Goal: Task Accomplishment & Management: Manage account settings

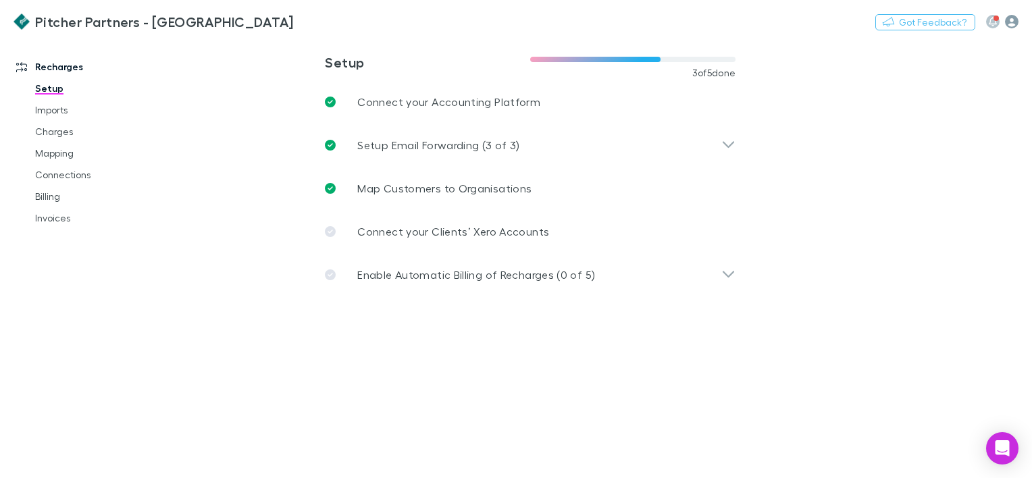
click at [1012, 17] on icon "button" at bounding box center [1012, 22] width 14 height 14
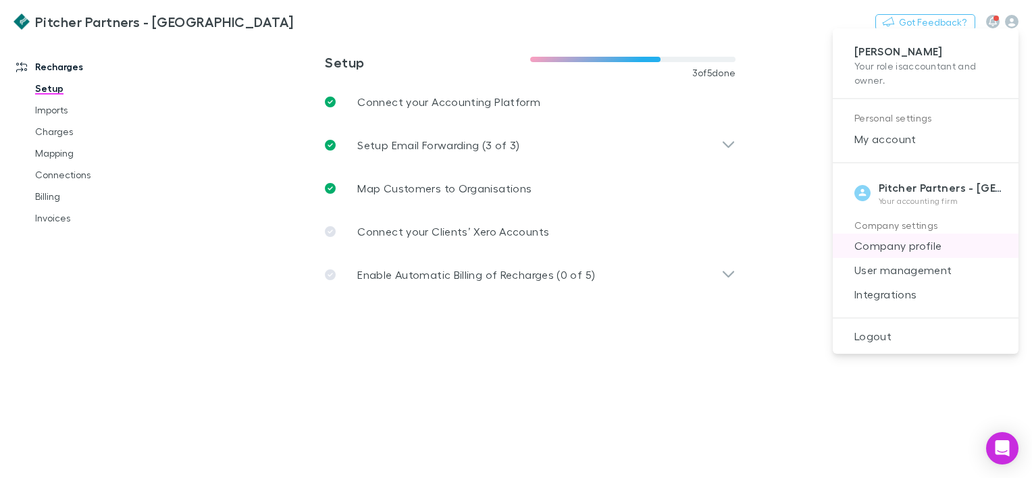
click at [899, 244] on span "Company profile" at bounding box center [925, 246] width 164 height 16
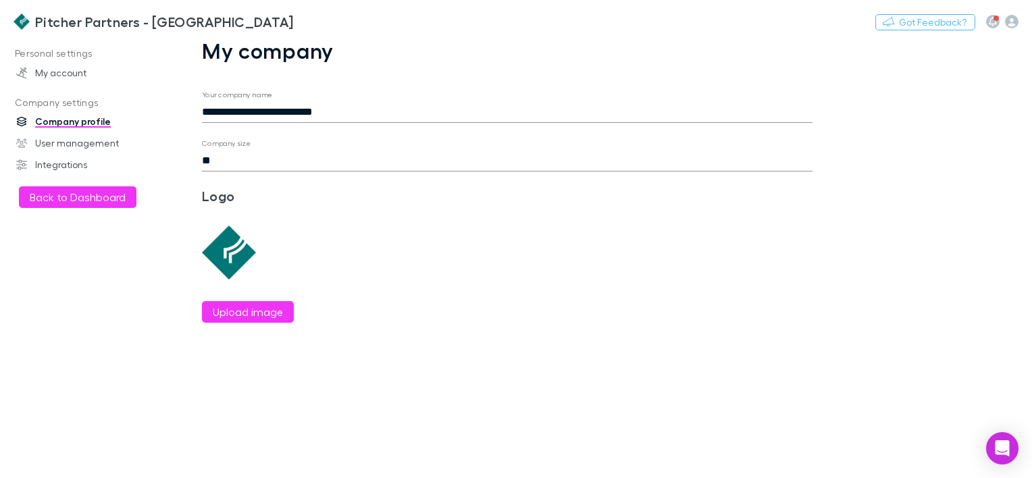
click at [312, 102] on input "**********" at bounding box center [507, 112] width 610 height 22
click at [282, 112] on input "**********" at bounding box center [507, 112] width 610 height 22
drag, startPoint x: 282, startPoint y: 112, endPoint x: 467, endPoint y: 126, distance: 185.5
click at [467, 126] on form "**********" at bounding box center [507, 206] width 610 height 232
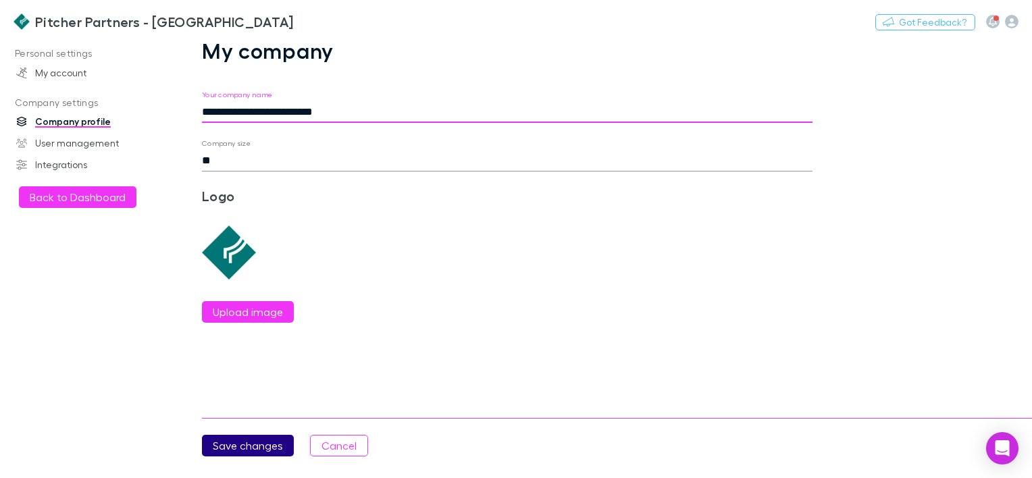
type input "**********"
click at [251, 437] on button "Save changes" at bounding box center [248, 446] width 92 height 22
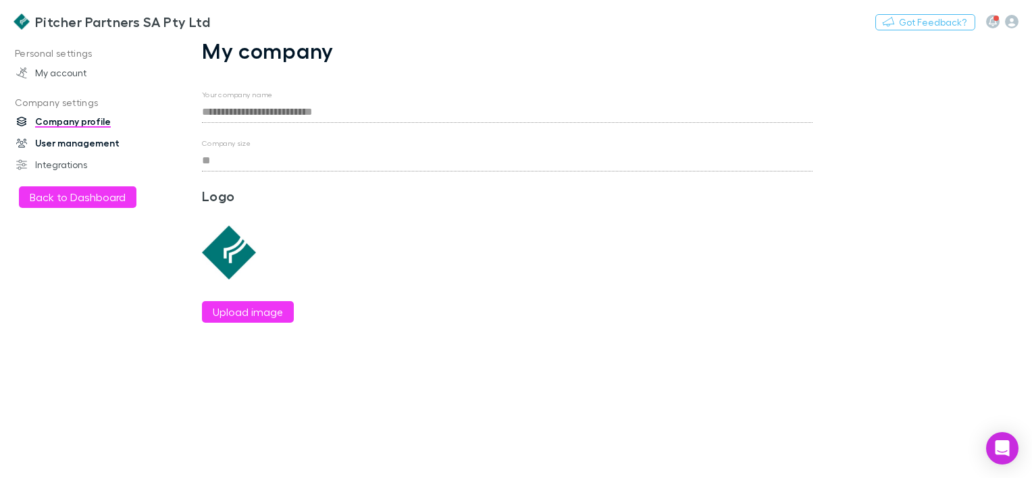
click at [49, 151] on link "User management" at bounding box center [90, 143] width 174 height 22
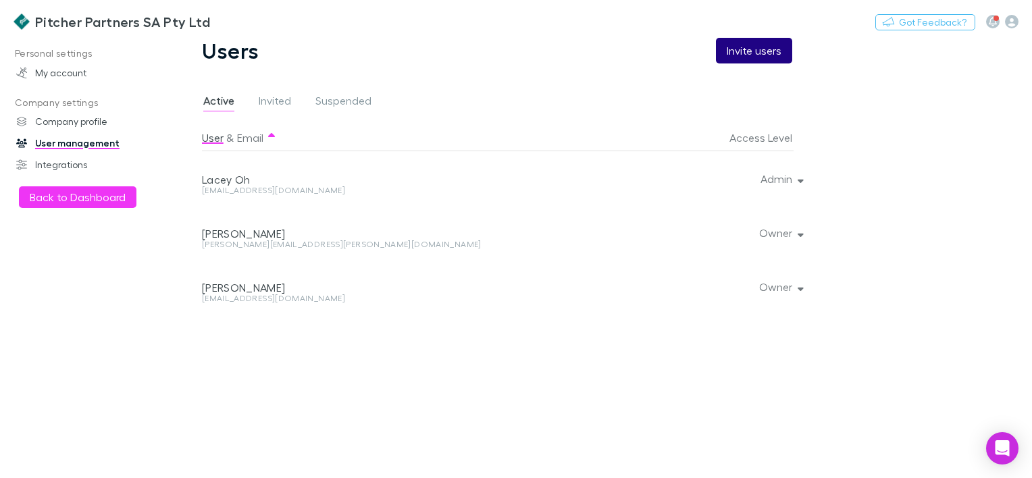
click at [764, 53] on button "Invite users" at bounding box center [754, 51] width 76 height 26
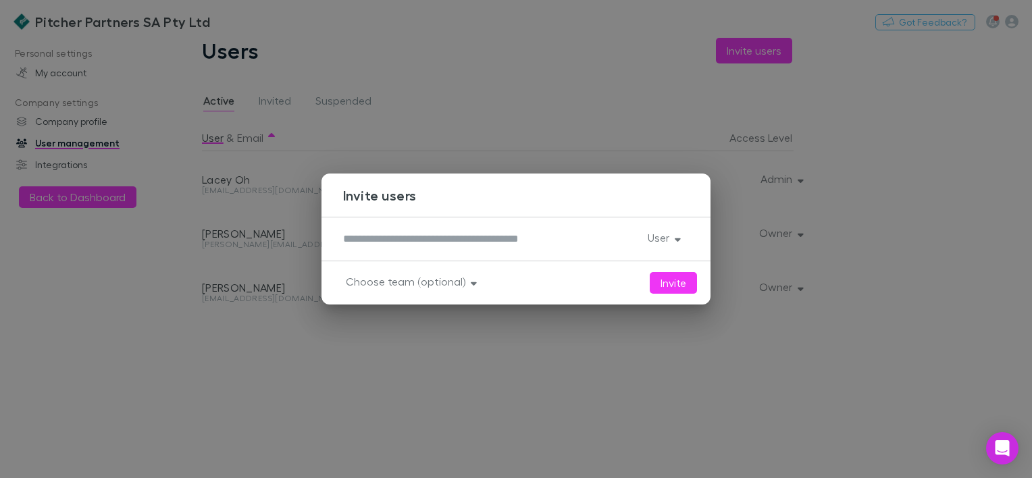
click at [513, 236] on textarea at bounding box center [490, 239] width 294 height 16
type textarea "**********"
click at [675, 247] on button "User" at bounding box center [663, 237] width 52 height 19
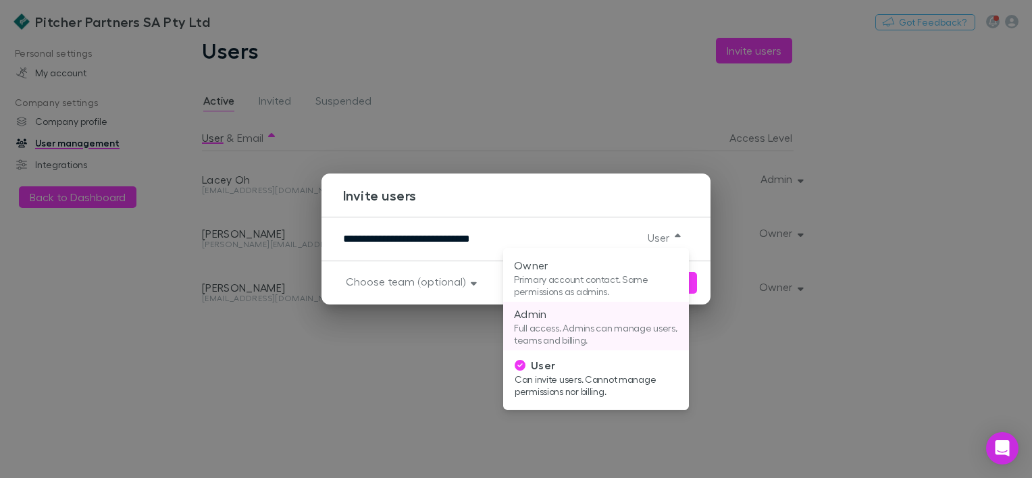
click at [543, 323] on p "Full access. Admins can manage users, teams and billing." at bounding box center [596, 334] width 164 height 24
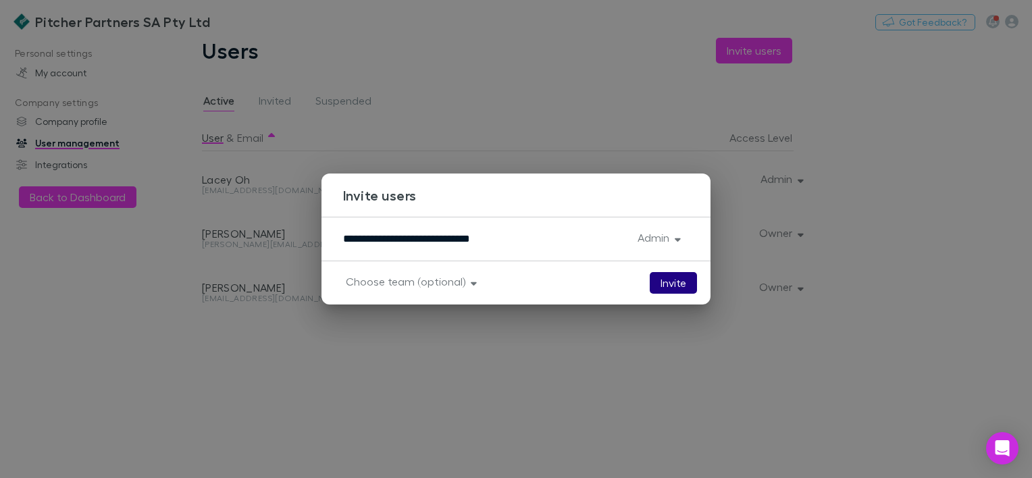
click at [672, 285] on button "Invite" at bounding box center [673, 283] width 47 height 22
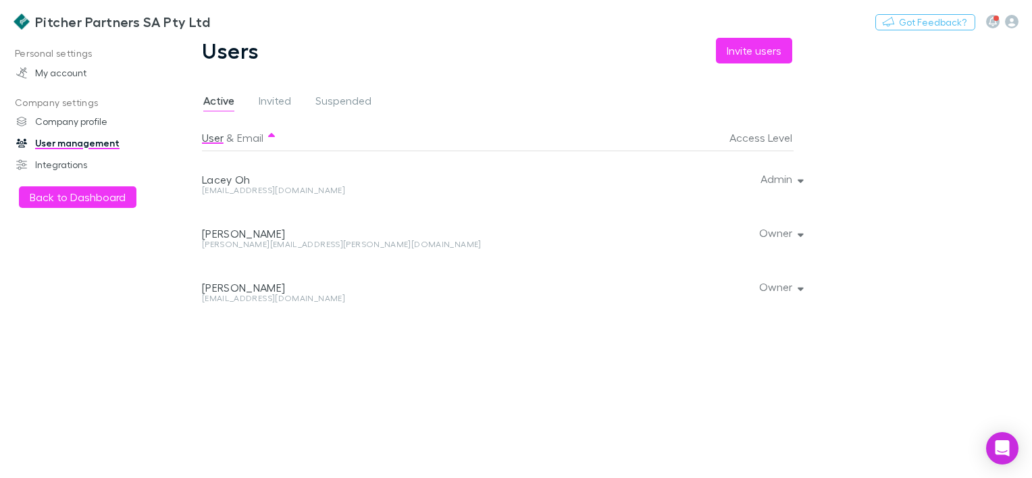
click at [254, 109] on div "Active Invited Suspended" at bounding box center [293, 103] width 182 height 22
click at [275, 103] on span "Invited" at bounding box center [275, 103] width 32 height 18
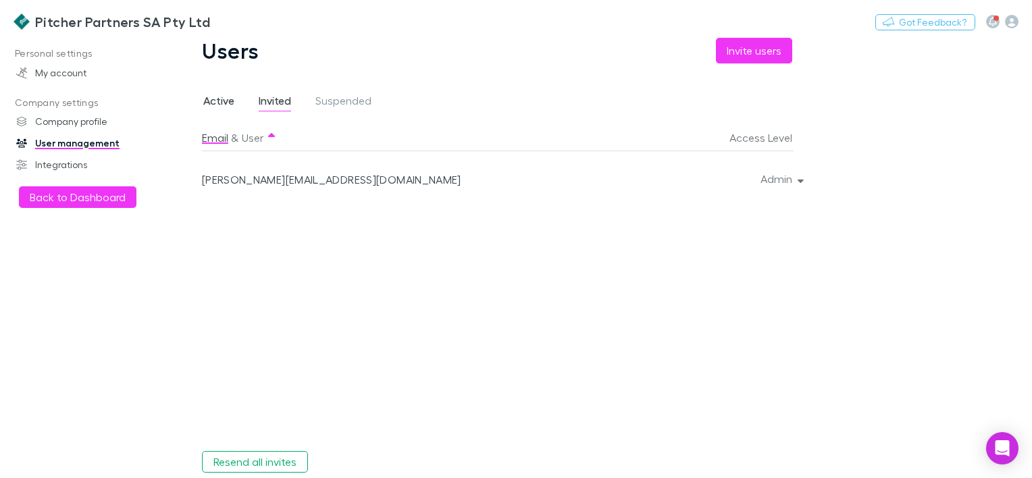
click at [224, 106] on span "Active" at bounding box center [218, 103] width 31 height 18
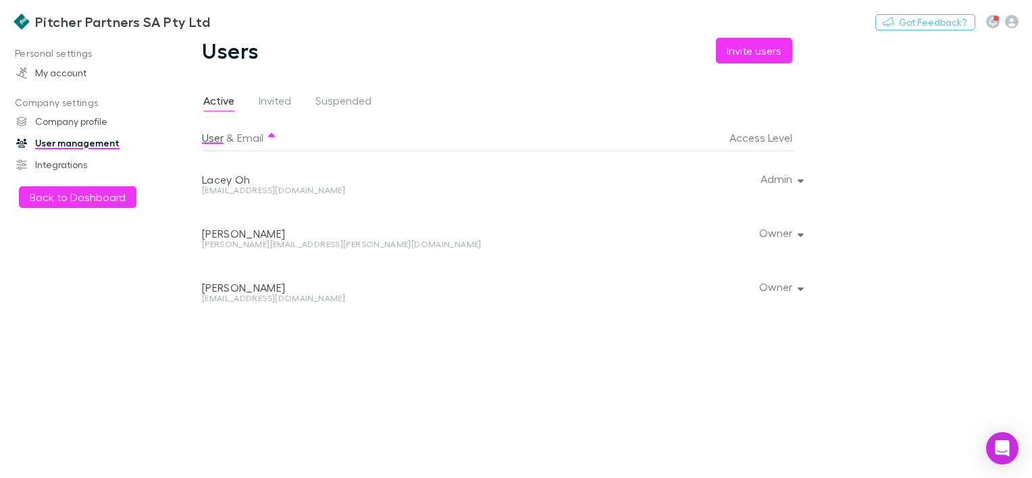
click at [49, 176] on div "Personal settings My account Company settings Company profile User management I…" at bounding box center [90, 255] width 180 height 424
click at [50, 165] on link "Integrations" at bounding box center [90, 165] width 174 height 22
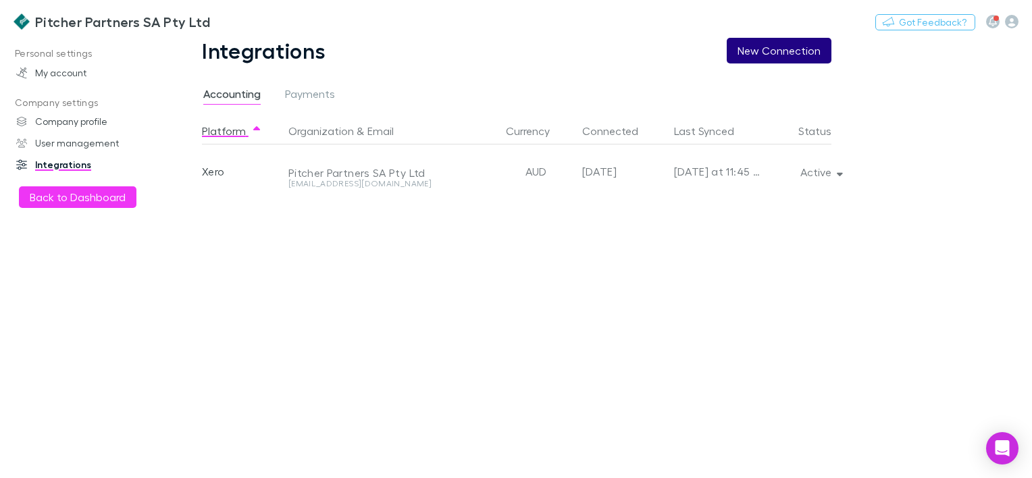
click at [771, 53] on button "New Connection" at bounding box center [779, 51] width 105 height 26
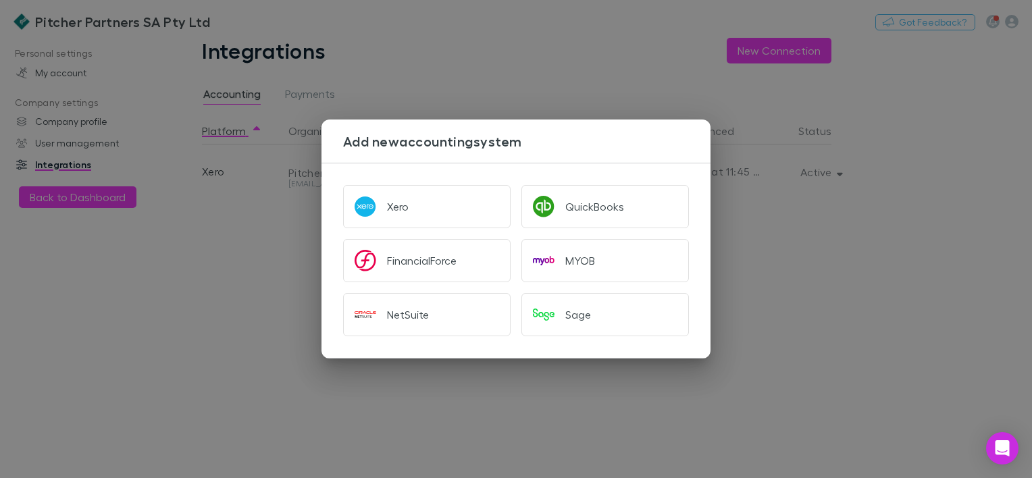
click at [891, 213] on div "Add new accounting system Xero QuickBooks FinancialForce MYOB NetSuite Sage" at bounding box center [516, 239] width 1032 height 478
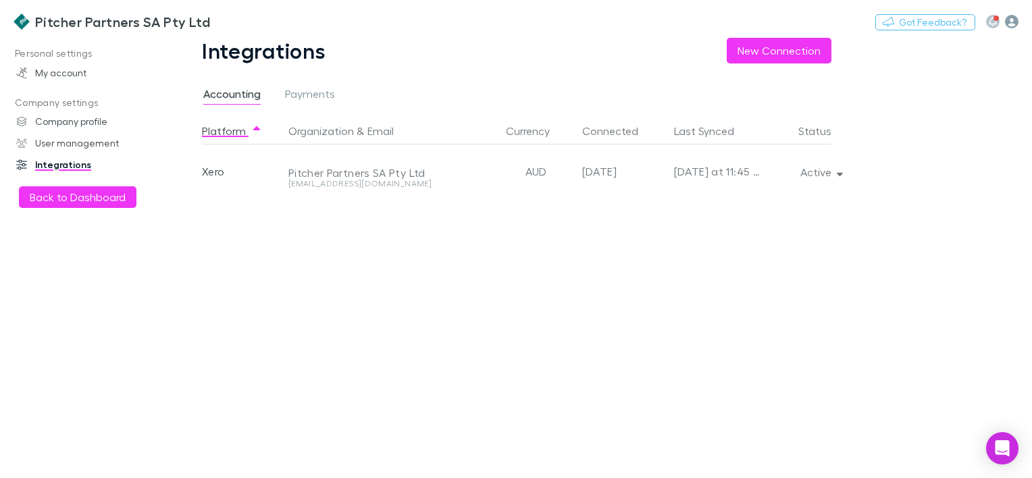
click at [1012, 21] on icon "button" at bounding box center [1012, 22] width 14 height 14
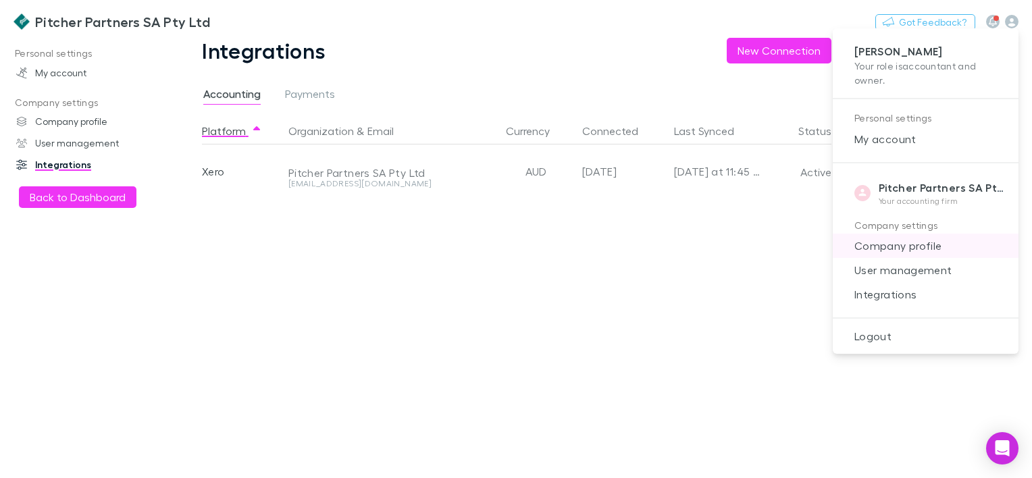
click at [883, 245] on span "Company profile" at bounding box center [925, 246] width 164 height 16
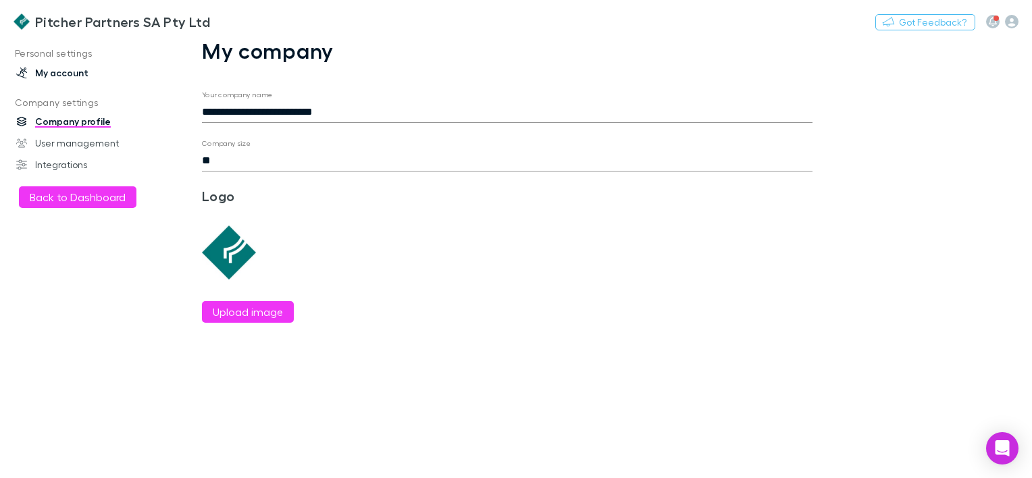
click at [84, 70] on link "My account" at bounding box center [90, 73] width 174 height 22
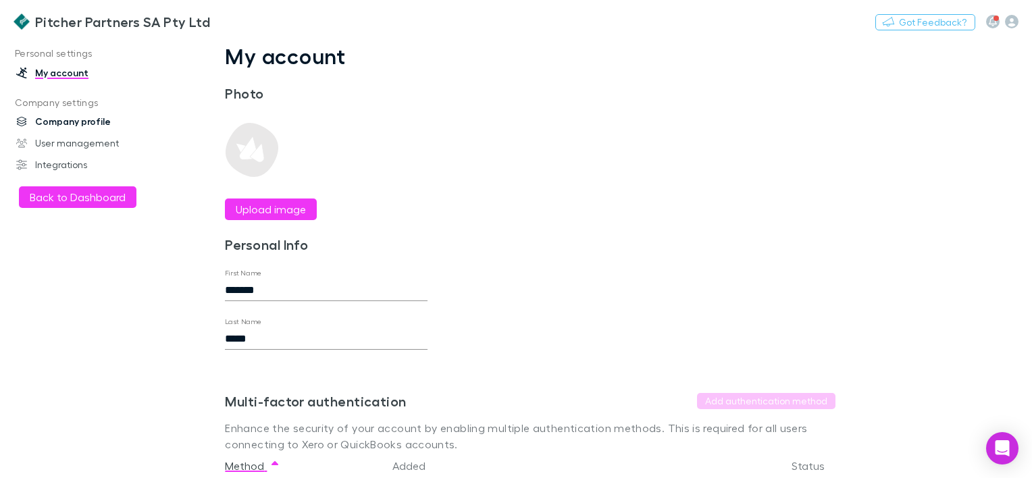
click at [32, 120] on link "Company profile" at bounding box center [90, 122] width 174 height 22
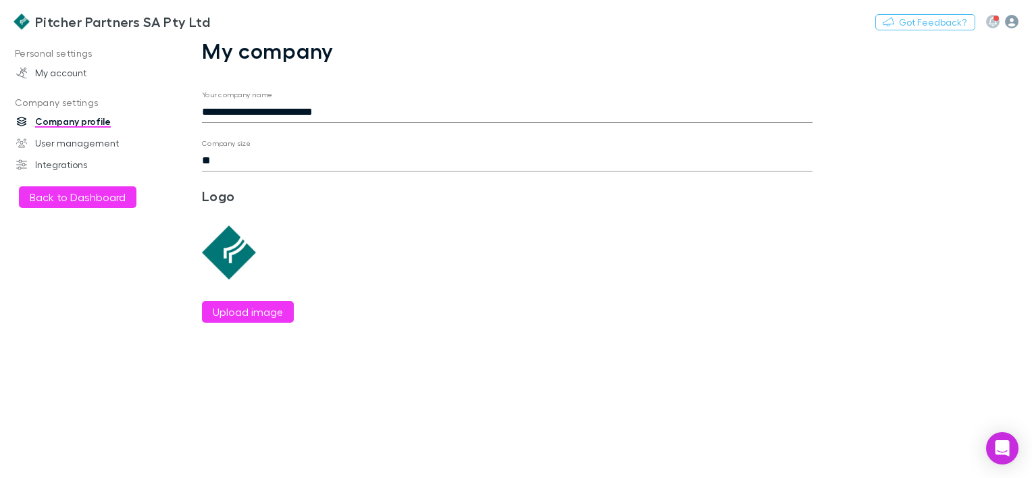
click at [1017, 18] on icon "button" at bounding box center [1012, 22] width 14 height 14
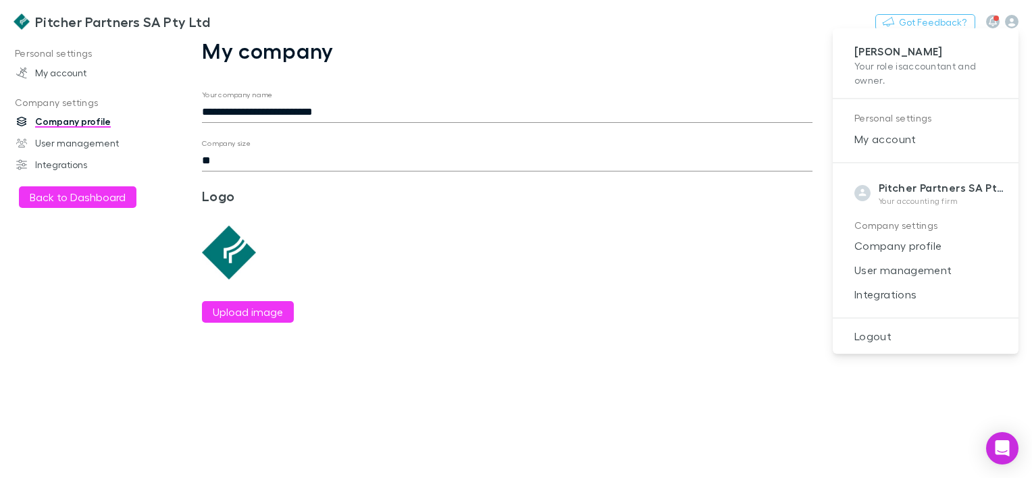
click at [916, 221] on p "Company settings" at bounding box center [925, 225] width 142 height 17
click at [923, 249] on span "Company profile" at bounding box center [925, 246] width 164 height 16
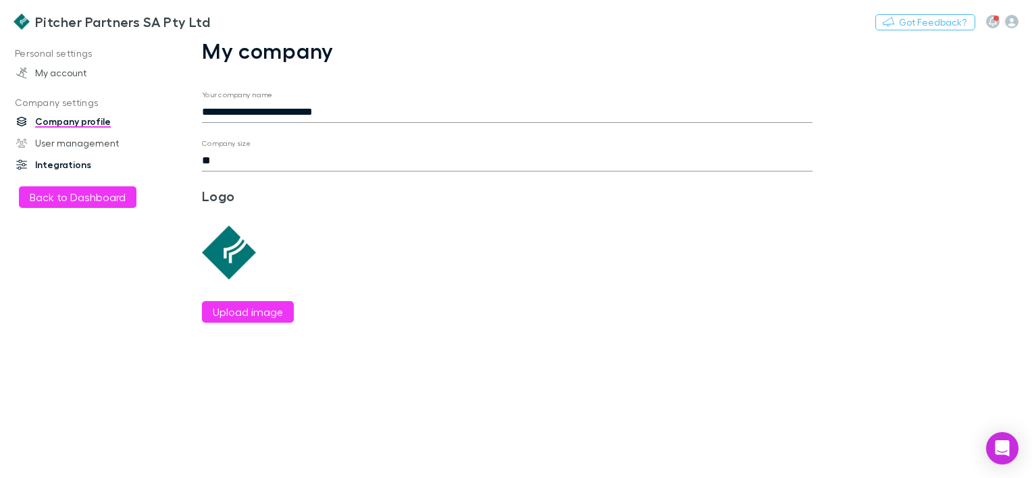
click at [57, 165] on link "Integrations" at bounding box center [90, 165] width 174 height 22
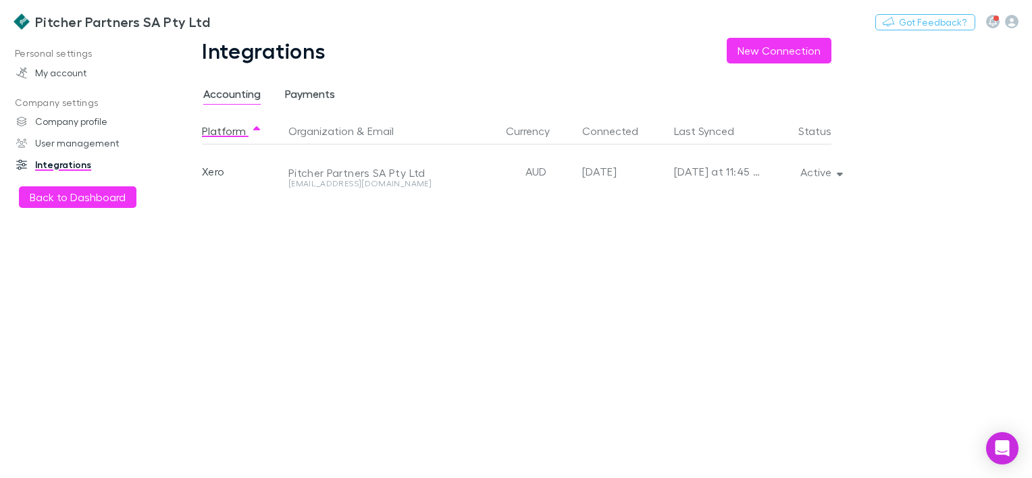
click at [301, 90] on span "Payments" at bounding box center [310, 96] width 50 height 18
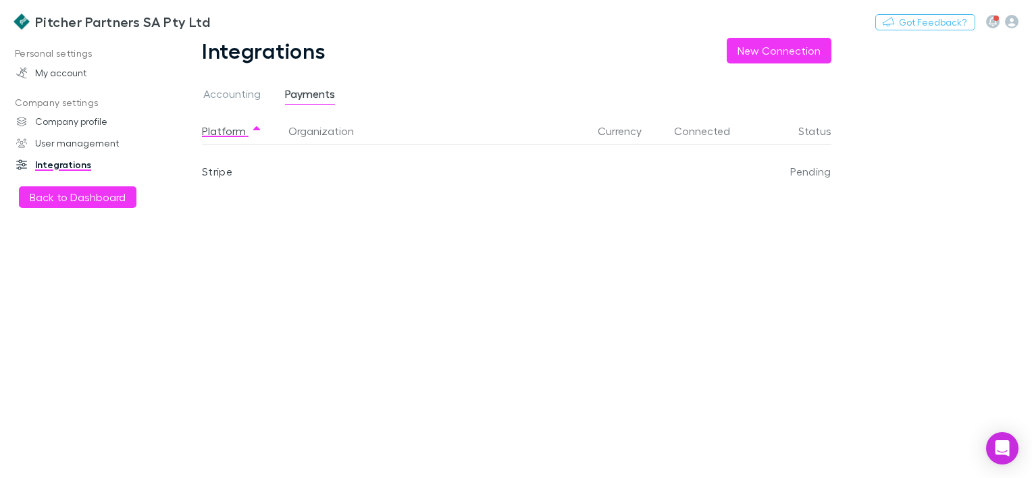
click at [808, 176] on div "Pending" at bounding box center [795, 172] width 71 height 54
click at [211, 173] on div "Stripe" at bounding box center [242, 172] width 81 height 54
click at [765, 68] on div "Integrations New Connection Accounting Payments Platform Organization Currency …" at bounding box center [527, 258] width 716 height 440
click at [769, 52] on button "New Connection" at bounding box center [779, 51] width 105 height 26
